Goal: Information Seeking & Learning: Learn about a topic

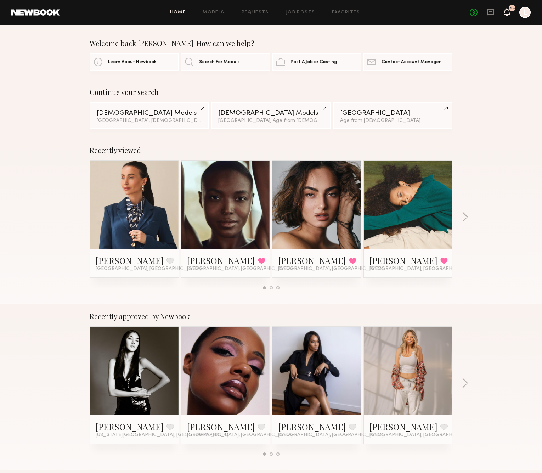
click at [509, 13] on icon at bounding box center [507, 11] width 6 height 5
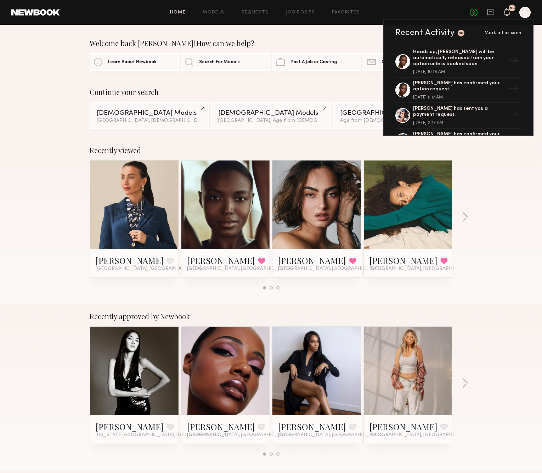
click at [121, 202] on link at bounding box center [134, 205] width 43 height 89
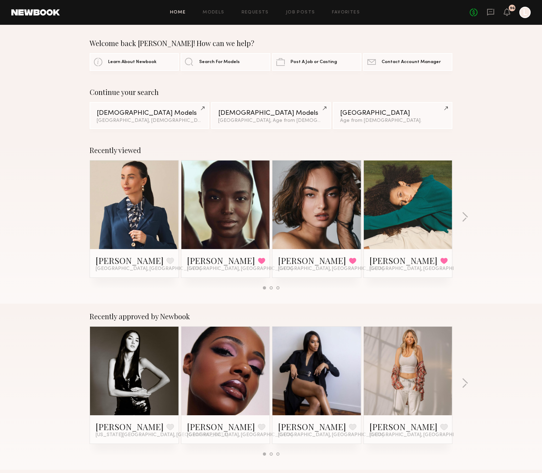
click at [228, 409] on link at bounding box center [225, 371] width 43 height 89
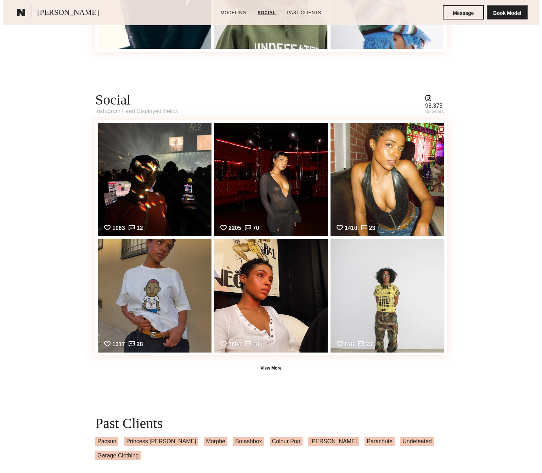
scroll to position [393, 0]
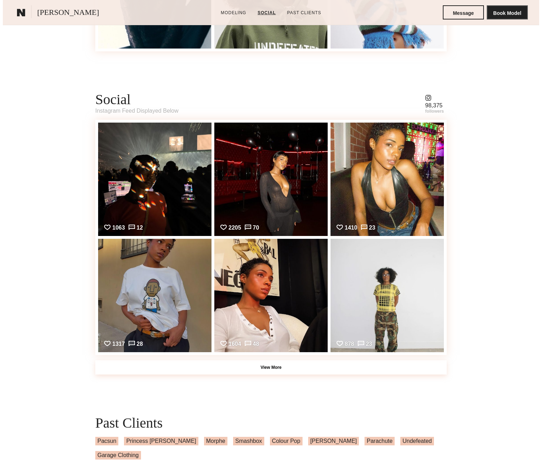
click at [265, 370] on button "View More" at bounding box center [271, 367] width 352 height 14
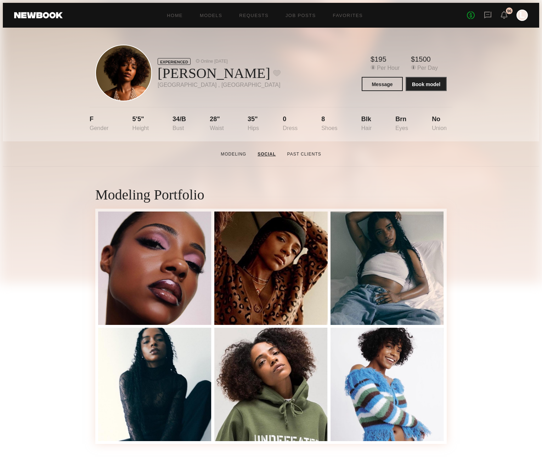
scroll to position [0, 0]
